Goal: Entertainment & Leisure: Consume media (video, audio)

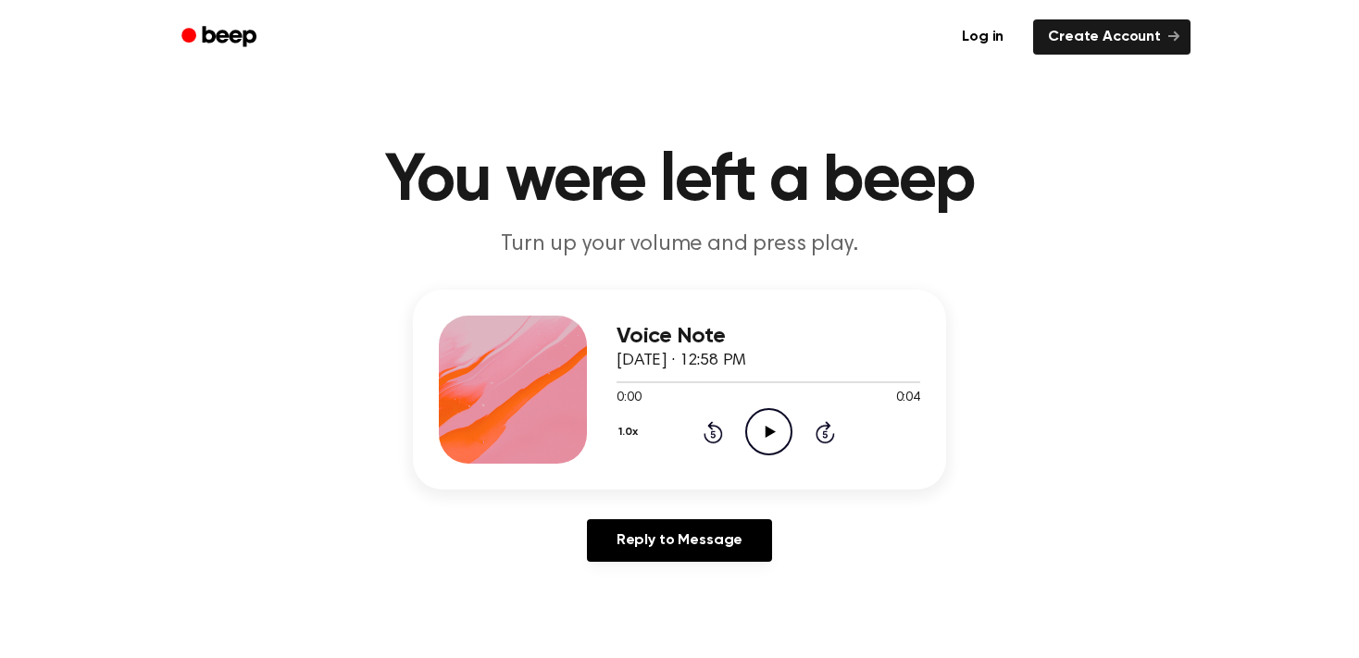
click at [768, 436] on icon "Play Audio" at bounding box center [768, 431] width 47 height 47
click at [618, 382] on div at bounding box center [759, 382] width 285 height 2
click at [770, 436] on icon "Play Audio" at bounding box center [768, 431] width 47 height 47
click at [775, 437] on icon "Play Audio" at bounding box center [768, 431] width 47 height 47
click at [769, 428] on icon "Play Audio" at bounding box center [768, 431] width 47 height 47
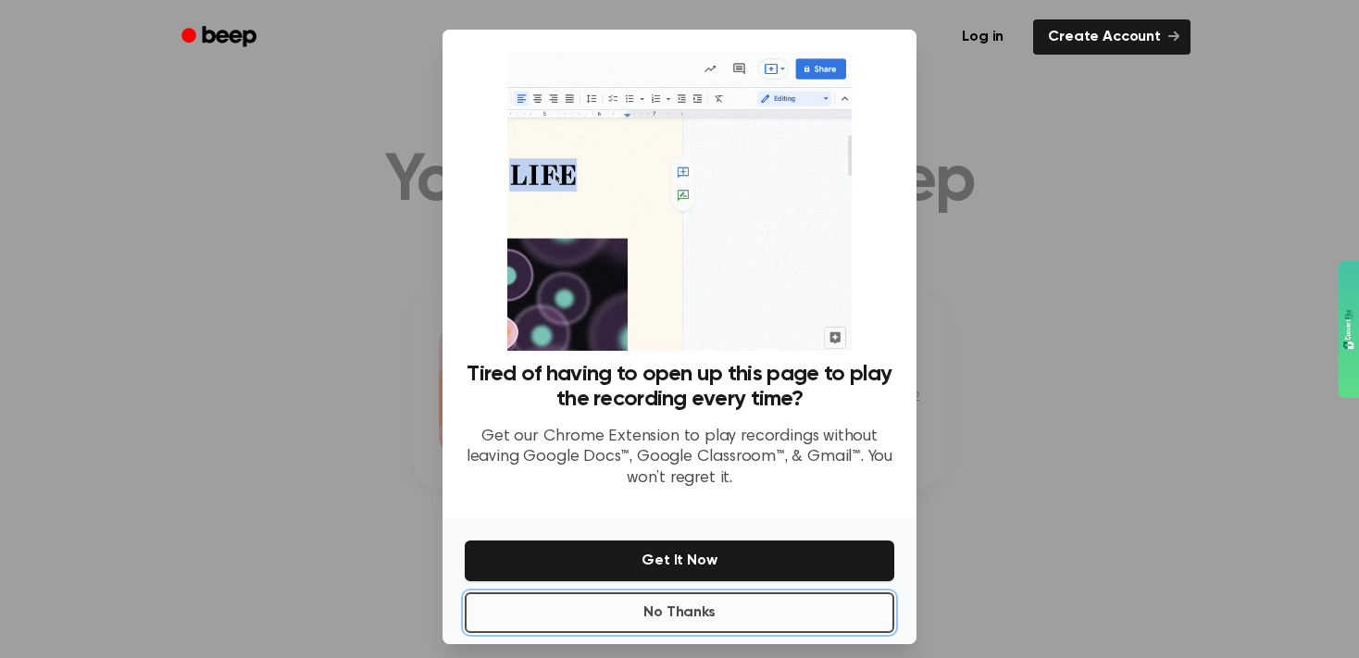
click at [675, 623] on button "No Thanks" at bounding box center [680, 613] width 430 height 41
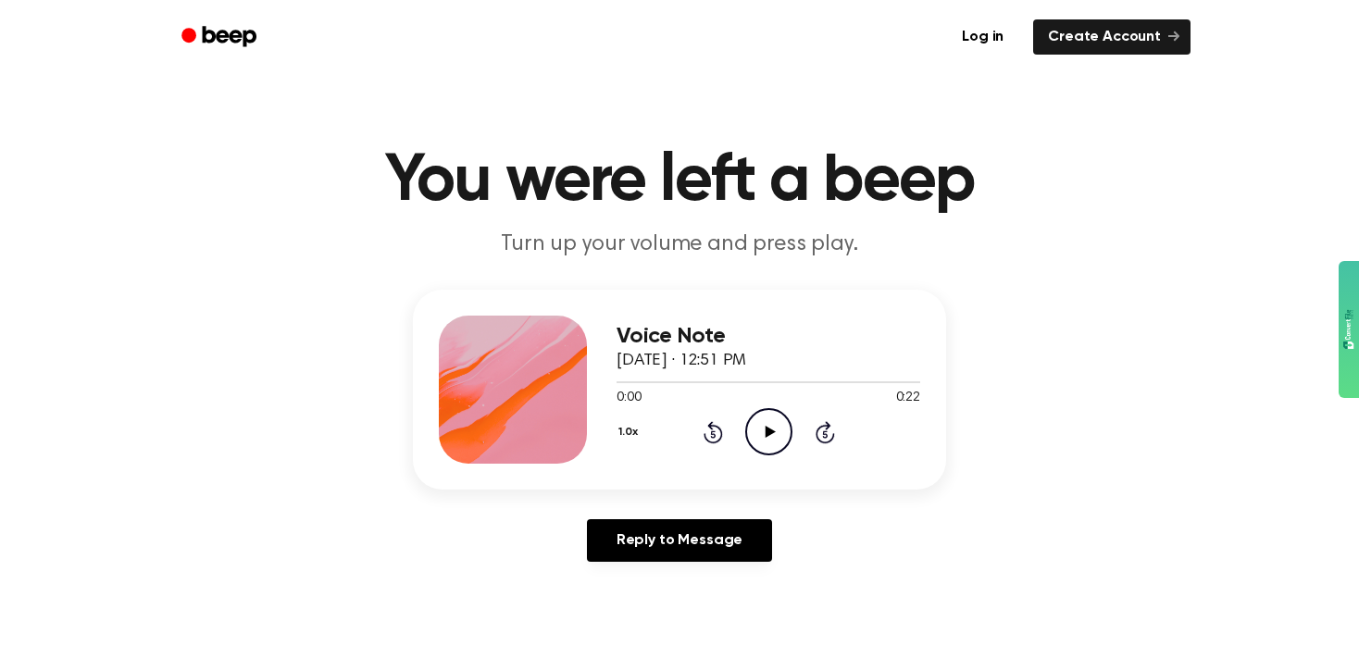
click at [766, 431] on icon at bounding box center [770, 432] width 10 height 12
click at [771, 436] on icon "Play Audio" at bounding box center [768, 431] width 47 height 47
click at [759, 431] on icon "Play Audio" at bounding box center [768, 431] width 47 height 47
click at [773, 437] on icon "Play Audio" at bounding box center [768, 431] width 47 height 47
click at [772, 425] on icon "Play Audio" at bounding box center [768, 431] width 47 height 47
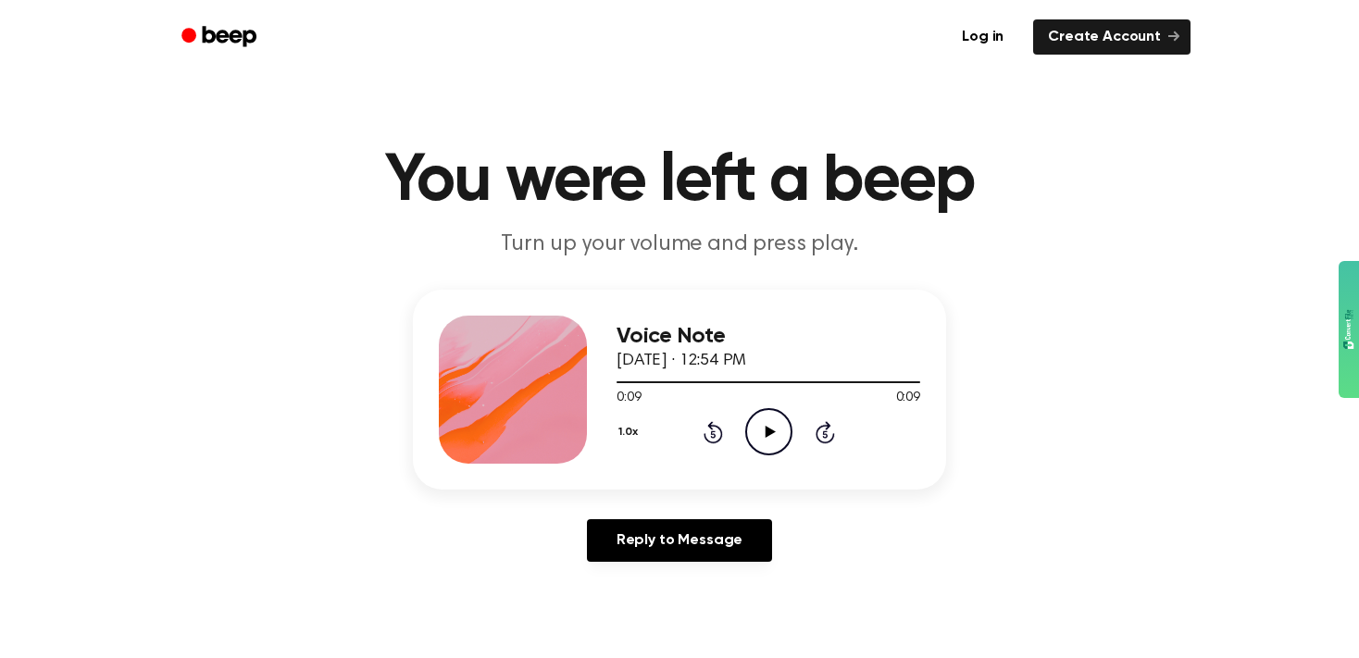
click at [771, 433] on icon at bounding box center [770, 432] width 10 height 12
click at [768, 437] on icon "Play Audio" at bounding box center [768, 431] width 47 height 47
click at [764, 441] on icon "Play Audio" at bounding box center [768, 431] width 47 height 47
click at [770, 442] on icon "Play Audio" at bounding box center [768, 431] width 47 height 47
click at [765, 439] on icon "Play Audio" at bounding box center [768, 431] width 47 height 47
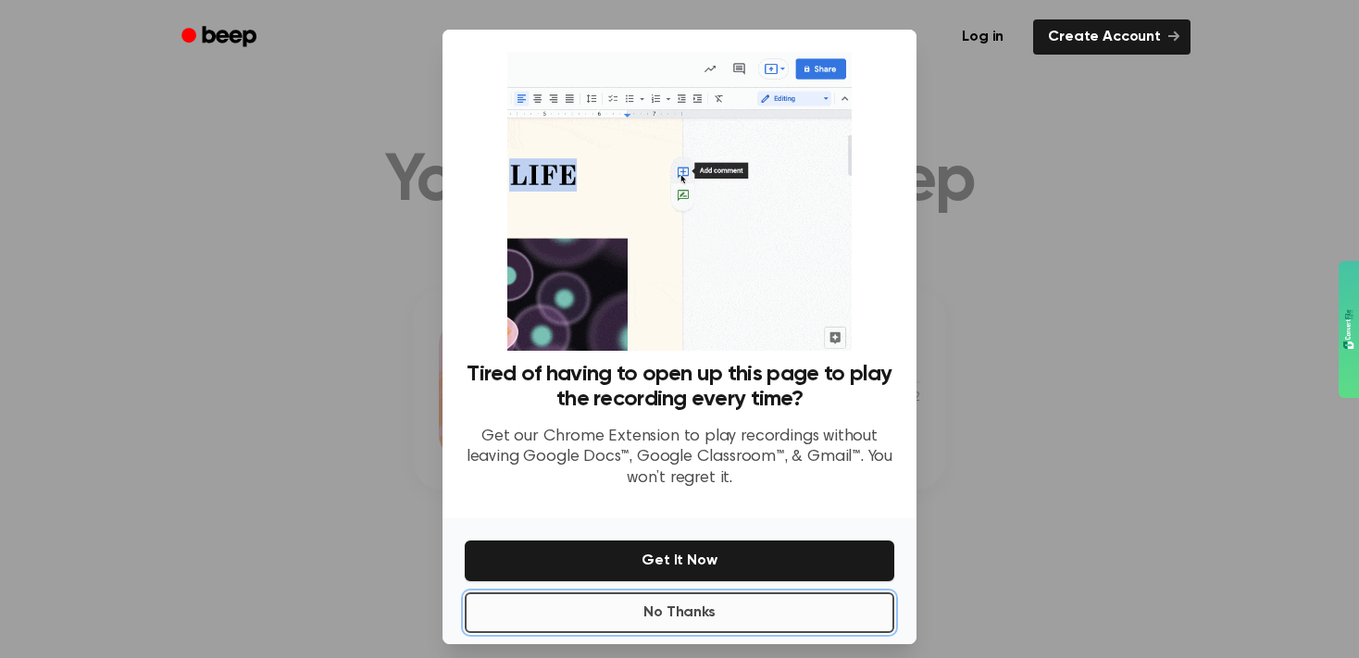
click at [719, 630] on button "No Thanks" at bounding box center [680, 613] width 430 height 41
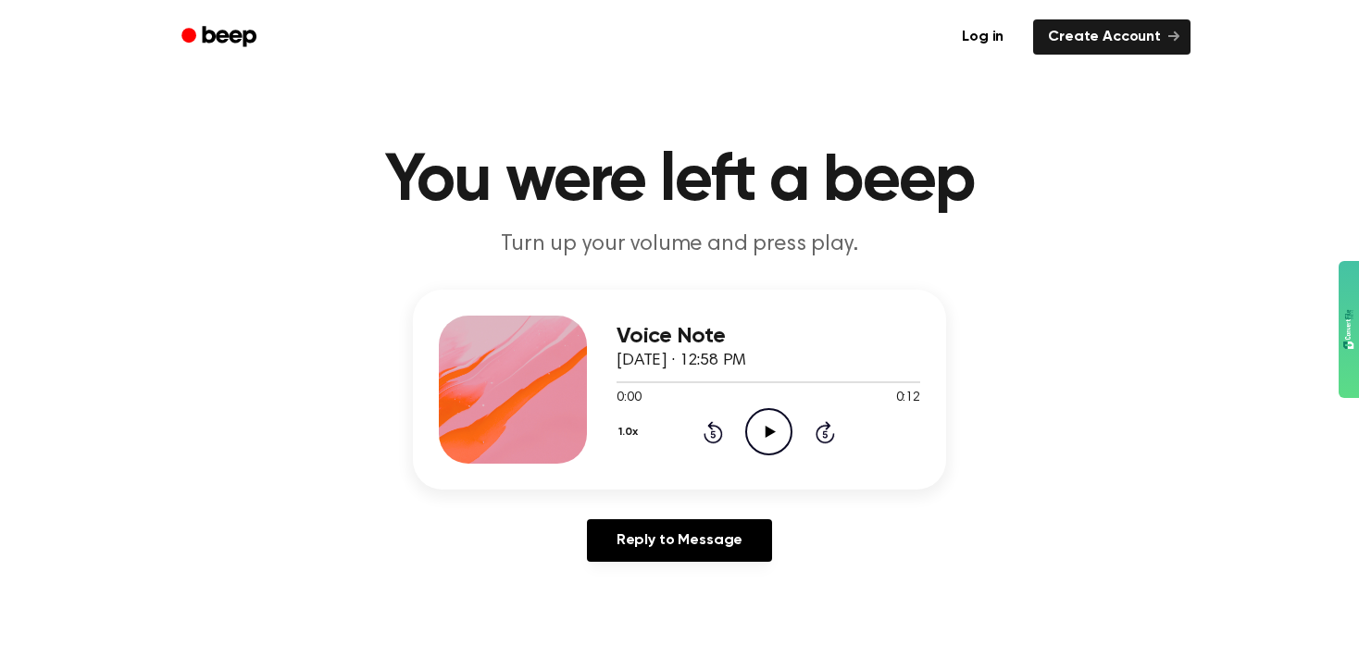
click at [771, 427] on icon "Play Audio" at bounding box center [768, 431] width 47 height 47
click at [757, 418] on icon "Play Audio" at bounding box center [768, 431] width 47 height 47
click at [763, 433] on icon "Play Audio" at bounding box center [768, 431] width 47 height 47
